Goal: Use online tool/utility: Utilize a website feature to perform a specific function

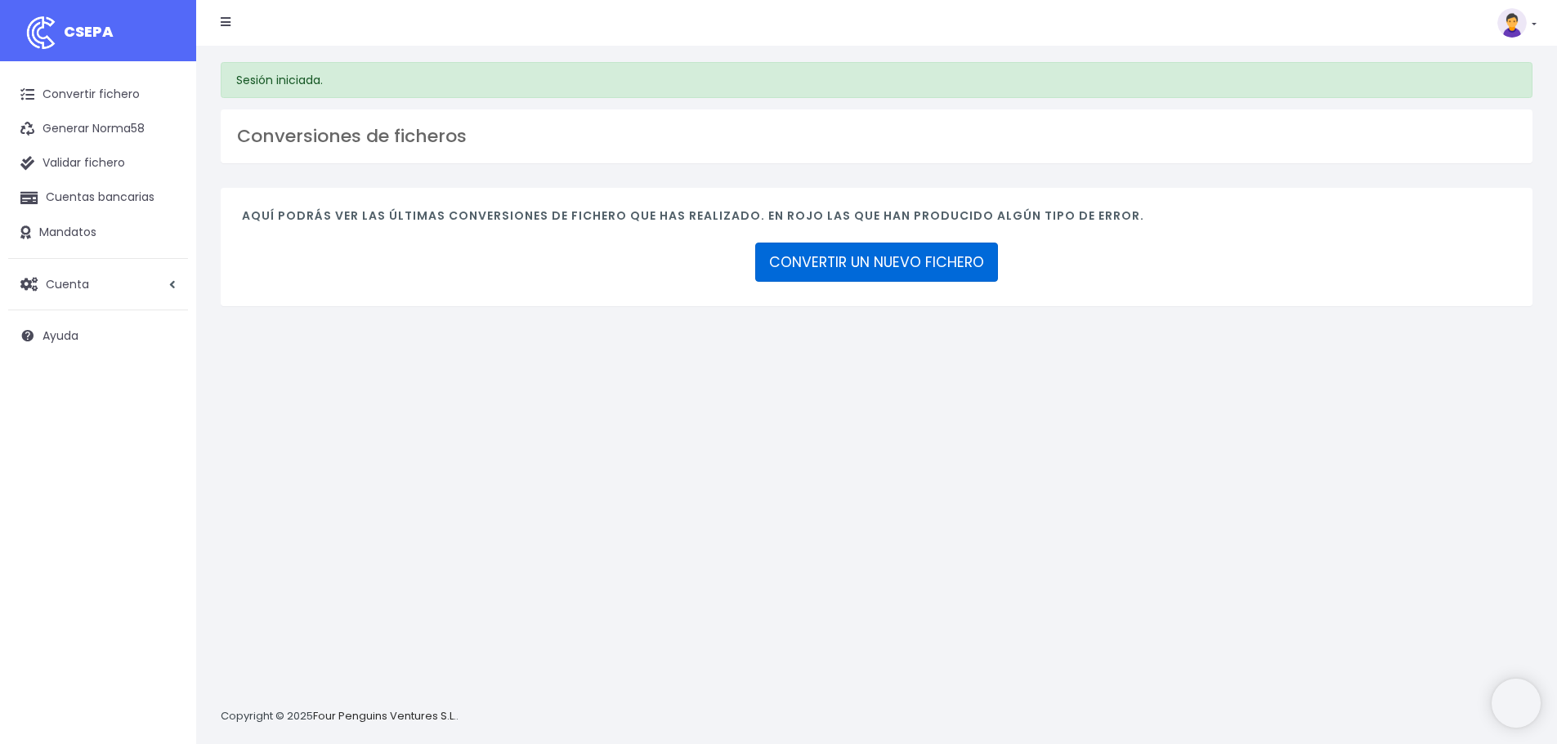
click at [913, 250] on link "CONVERTIR UN NUEVO FICHERO" at bounding box center [876, 262] width 243 height 39
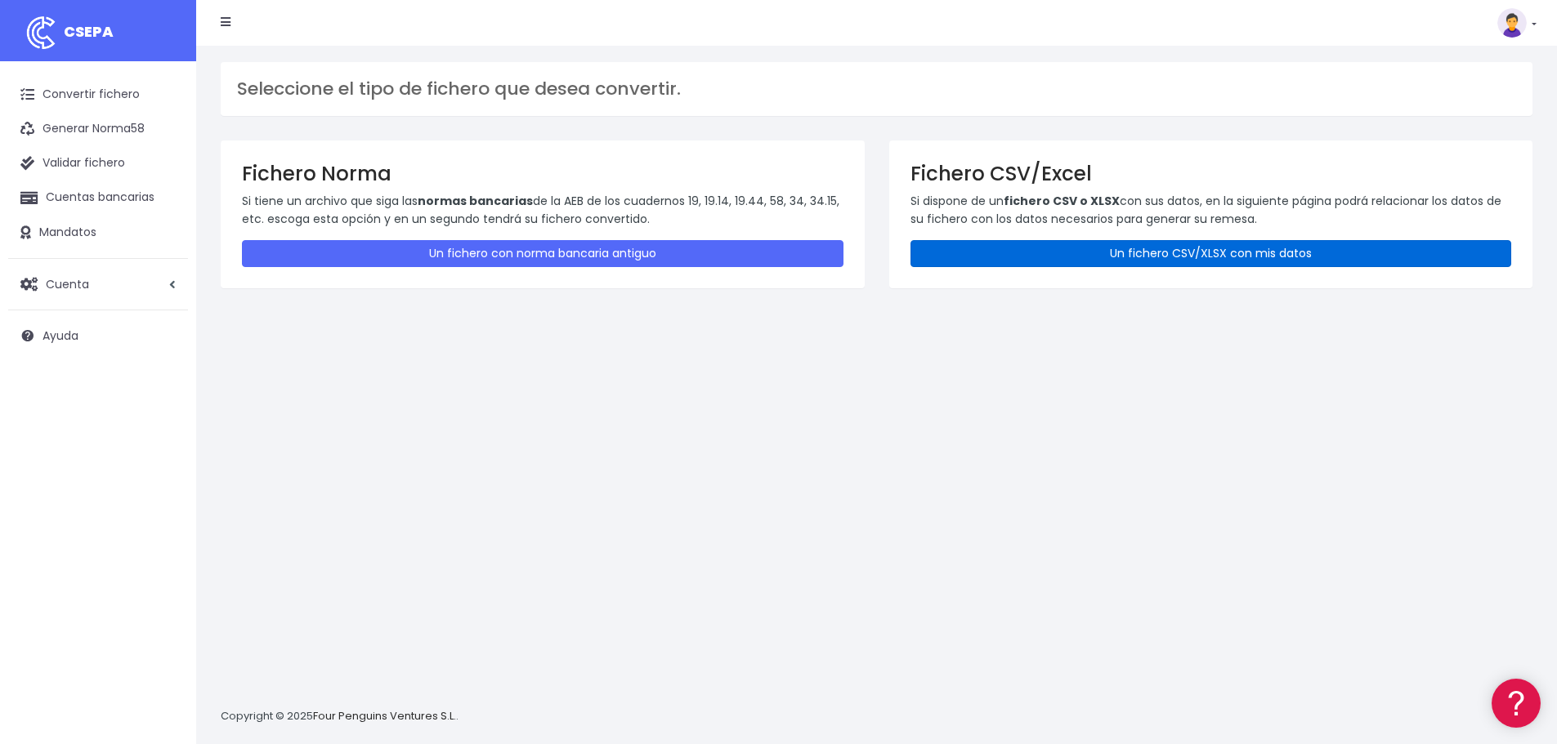
click at [1069, 257] on link "Un fichero CSV/XLSX con mis datos" at bounding box center [1210, 253] width 601 height 27
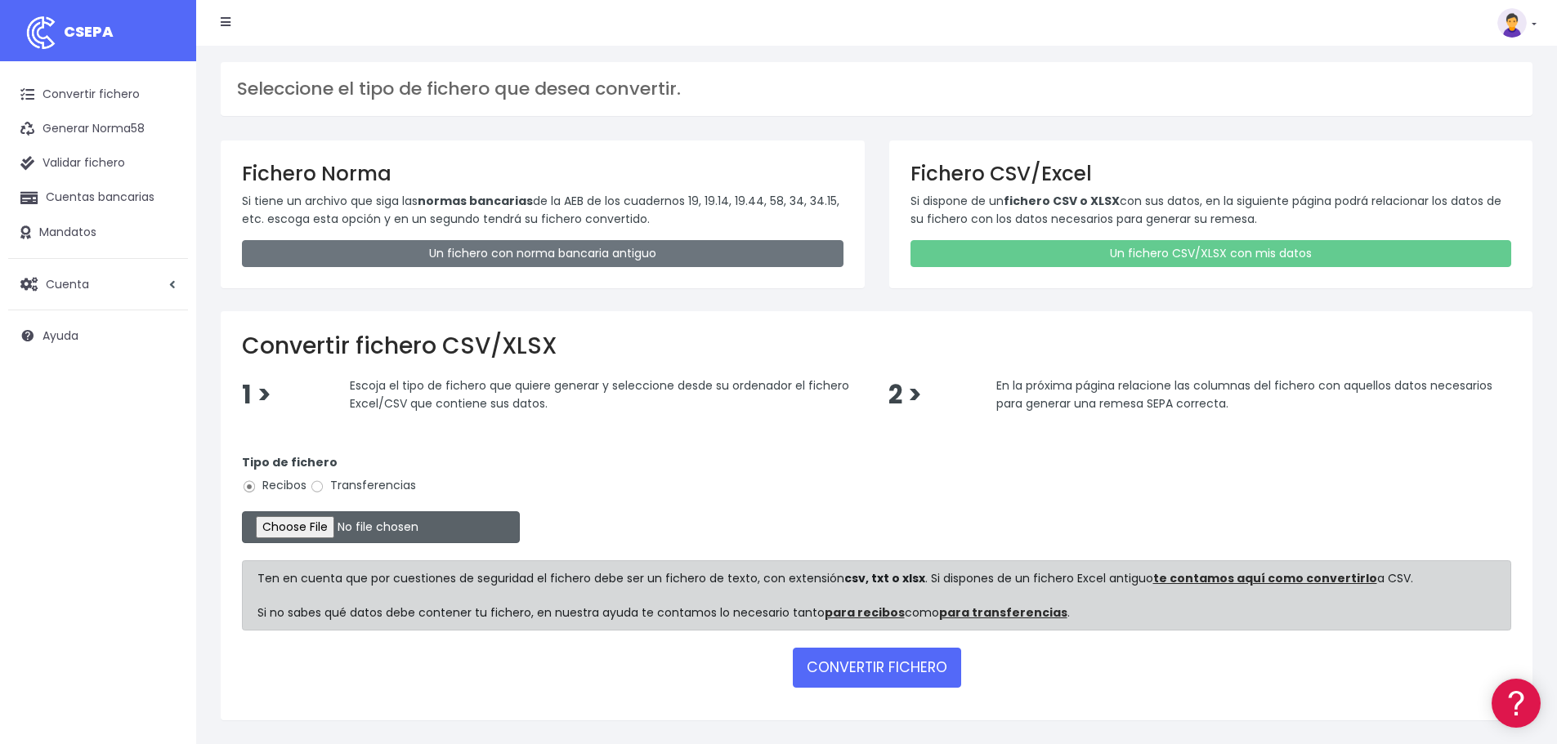
click at [330, 528] on input "file" at bounding box center [381, 528] width 278 height 32
type input "C:\fakepath\REMESA FACTURES CLIENTS VENCIMENT 10.10.2025 - OK VINYALS.xlsx"
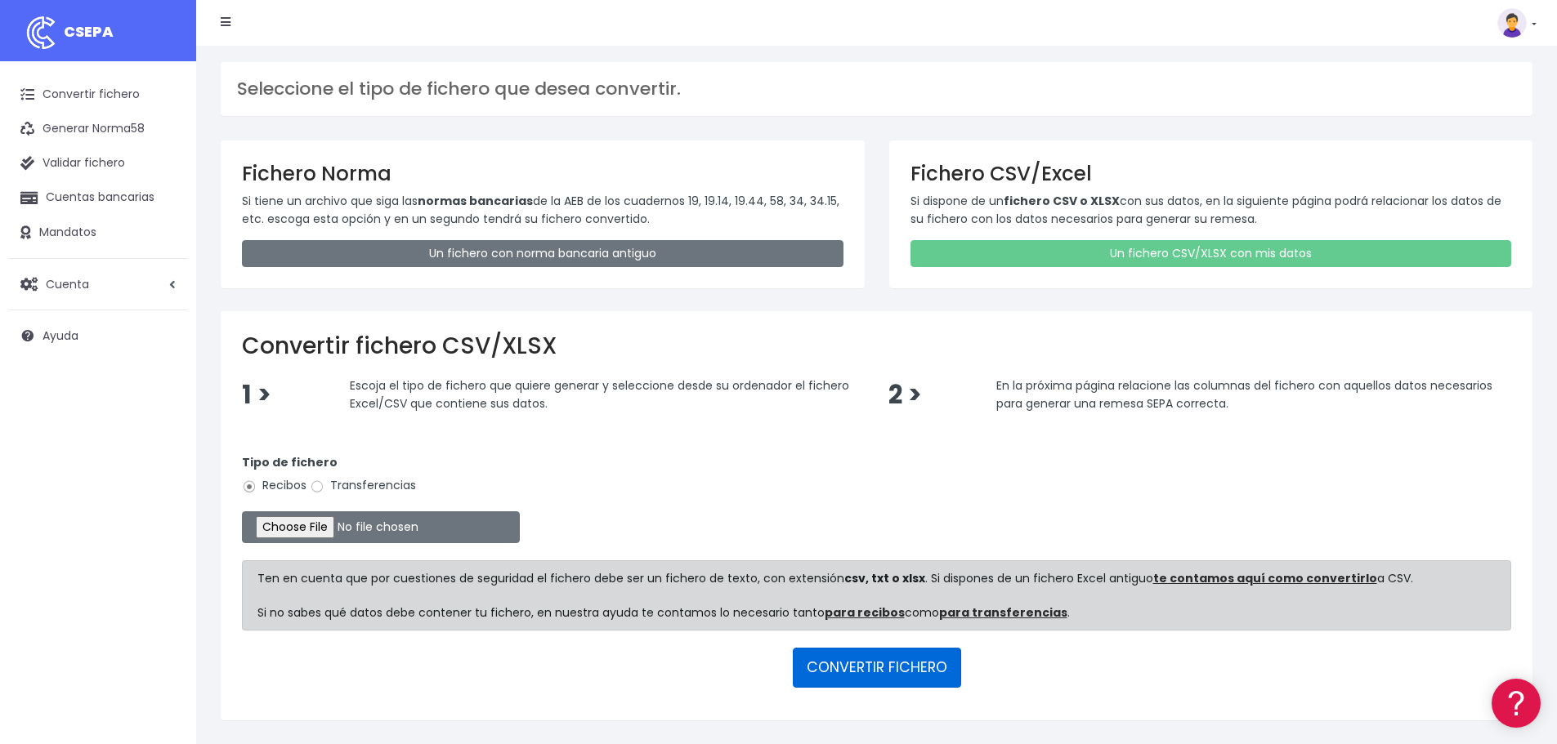
click at [875, 669] on button "CONVERTIR FICHERO" at bounding box center [877, 667] width 168 height 39
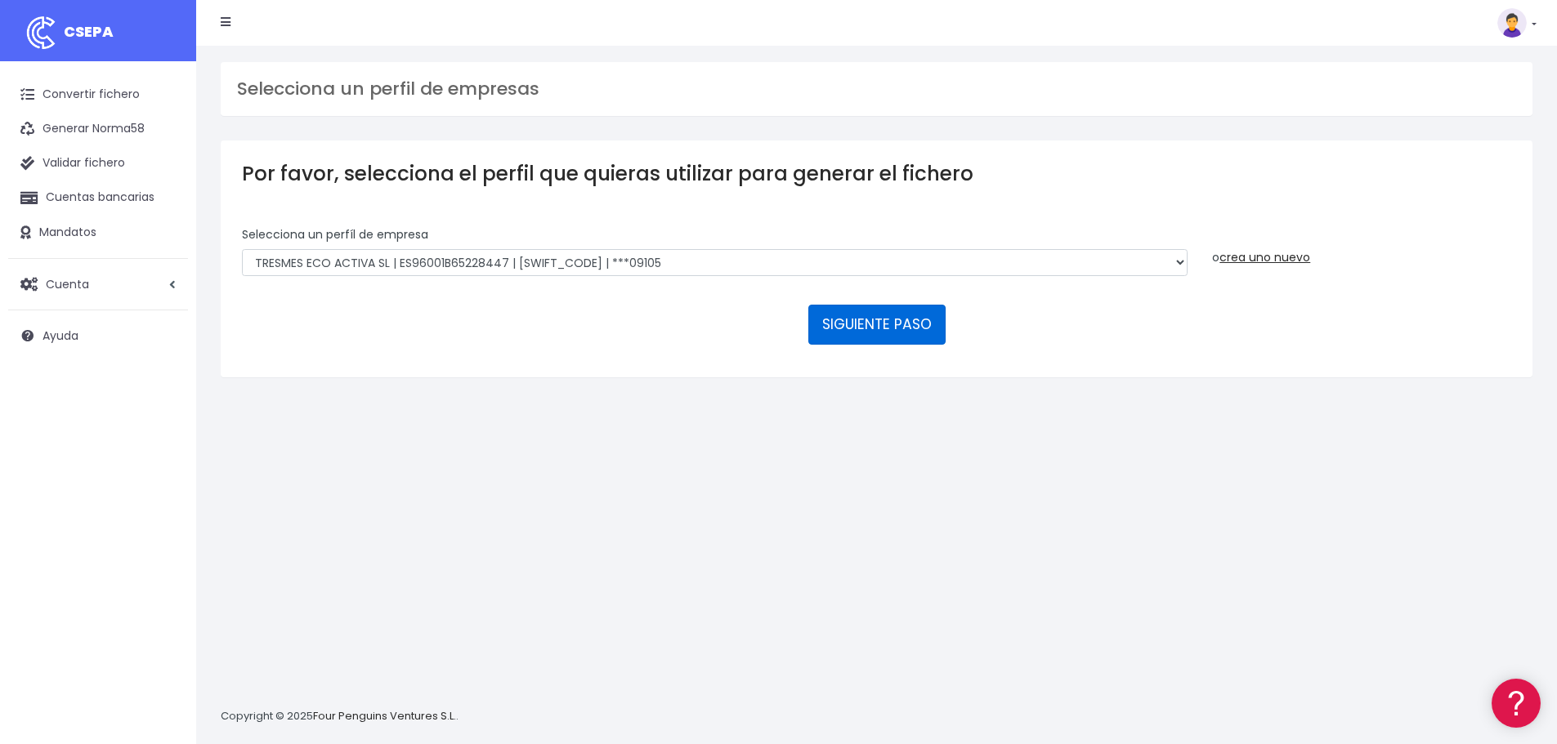
click at [884, 324] on button "SIGUIENTE PASO" at bounding box center [876, 324] width 137 height 39
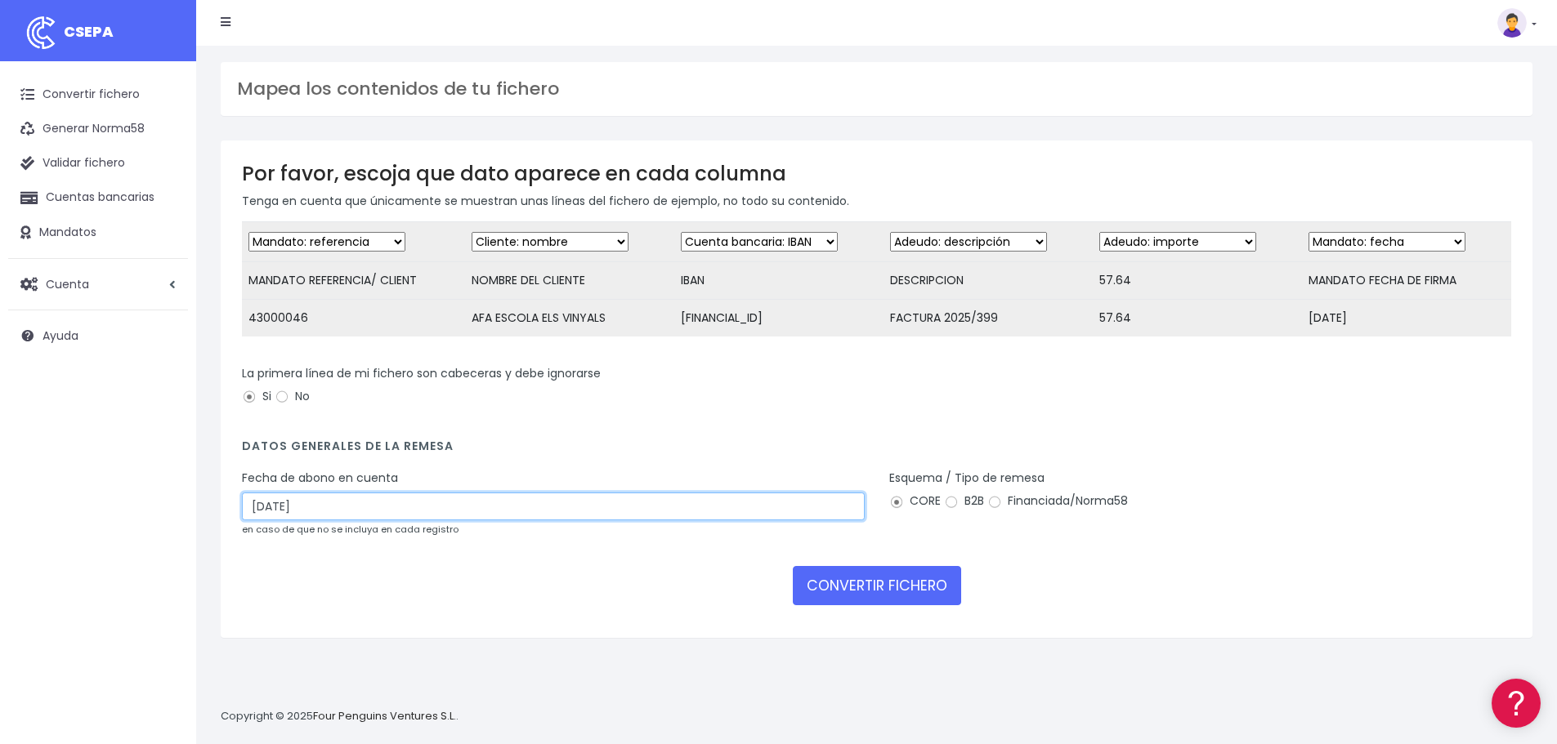
click at [345, 521] on input "17/10/2025" at bounding box center [553, 507] width 623 height 28
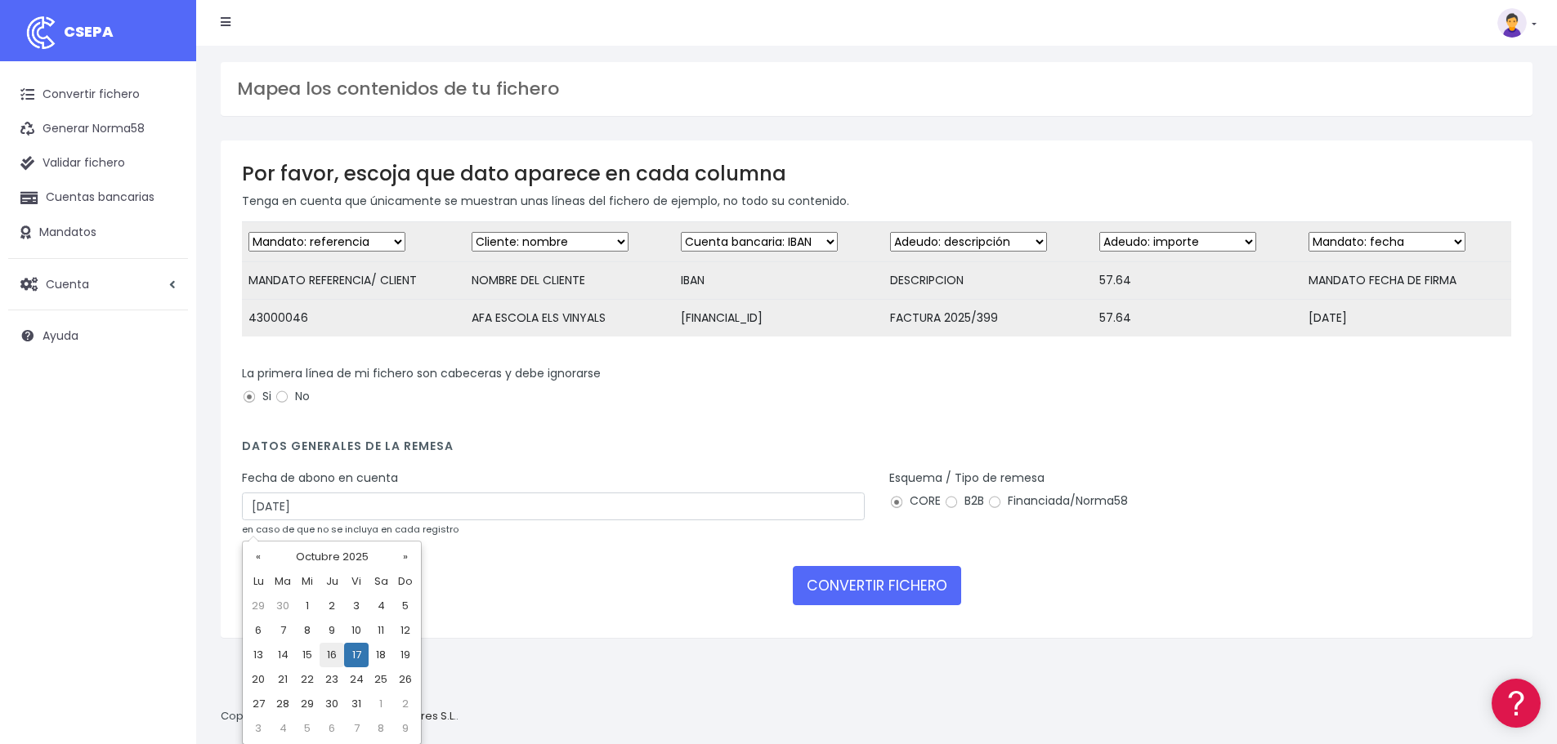
click at [328, 659] on td "16" at bounding box center [332, 655] width 25 height 25
type input "16/10/2025"
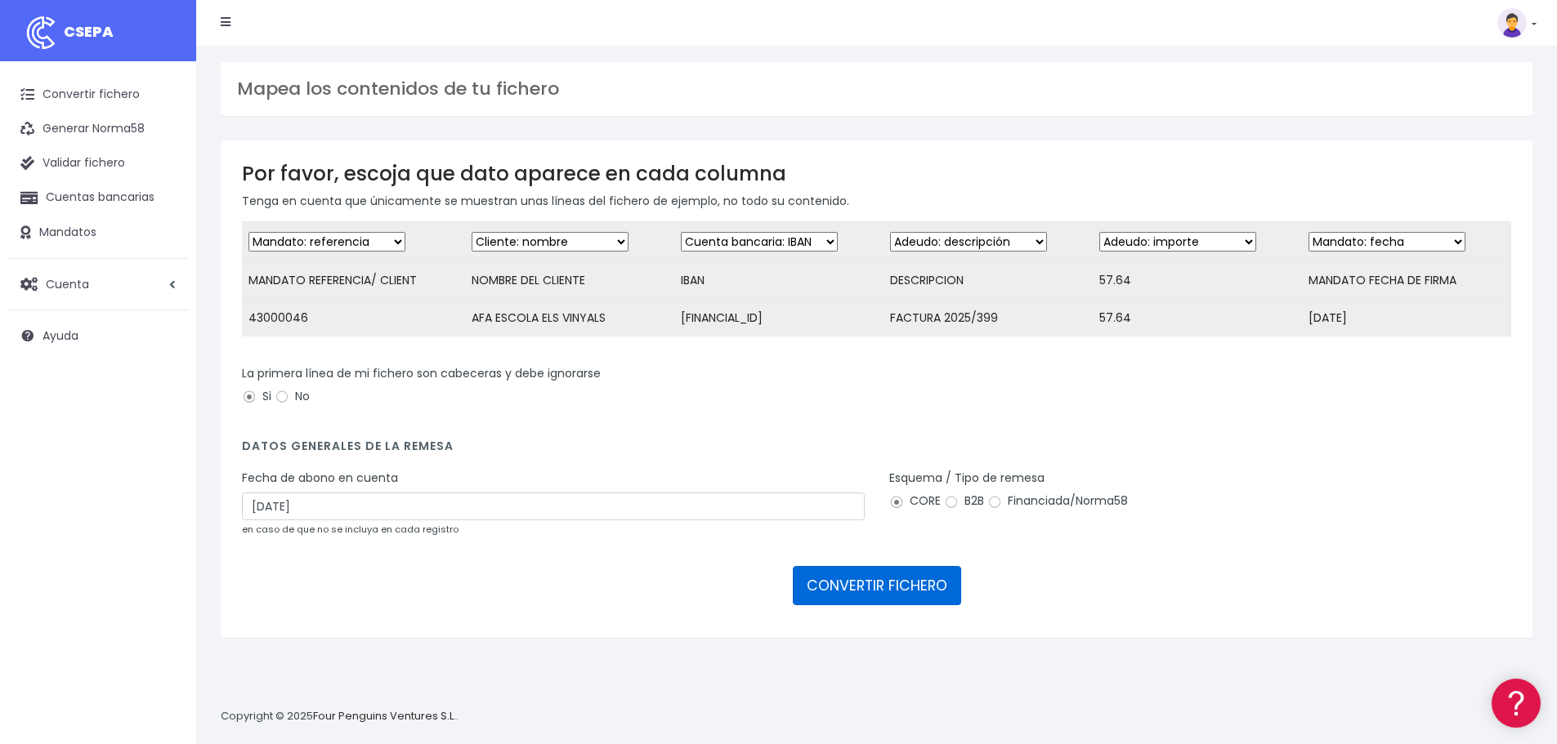
click at [878, 594] on button "CONVERTIR FICHERO" at bounding box center [877, 585] width 168 height 39
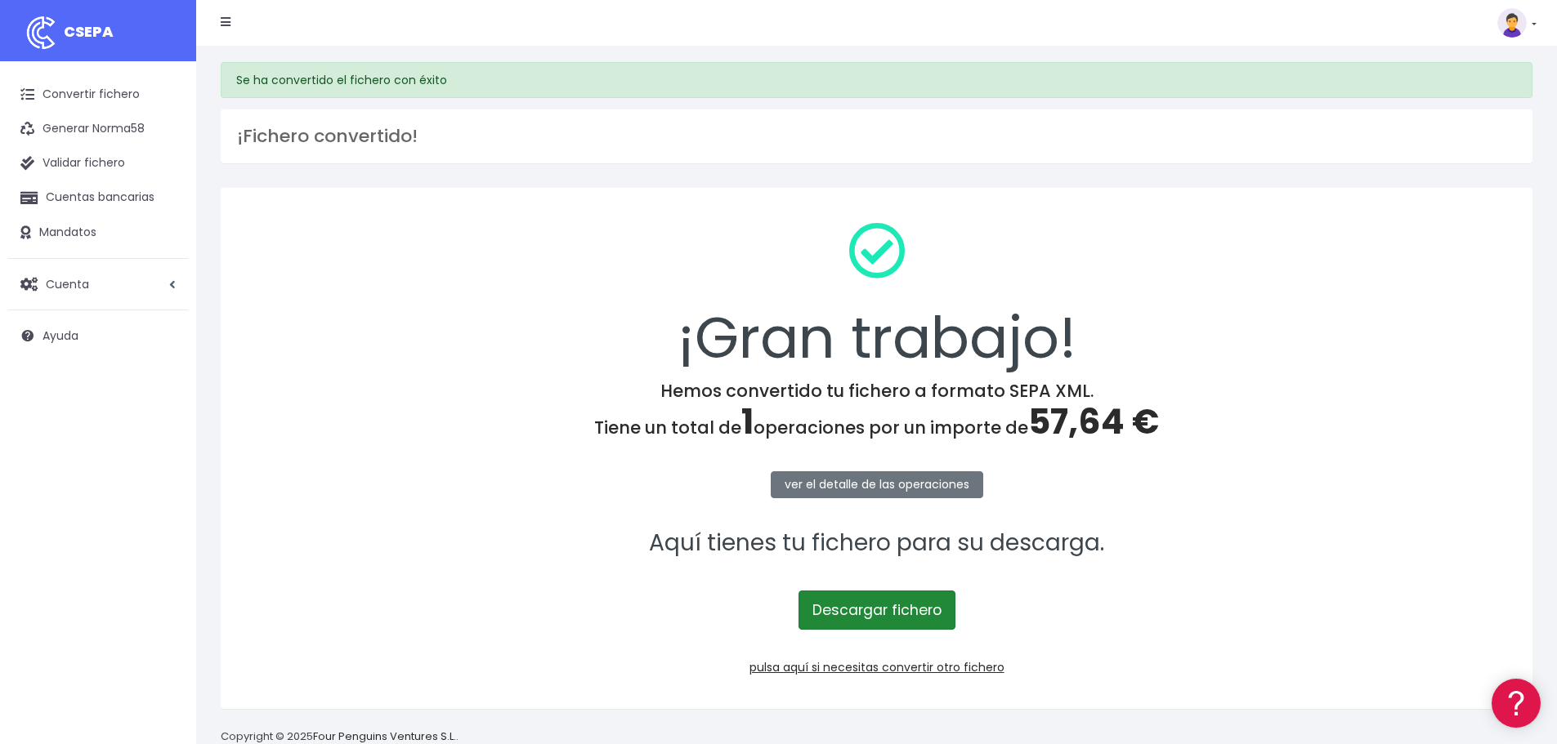
click at [887, 610] on link "Descargar fichero" at bounding box center [876, 610] width 157 height 39
